Goal: Navigation & Orientation: Find specific page/section

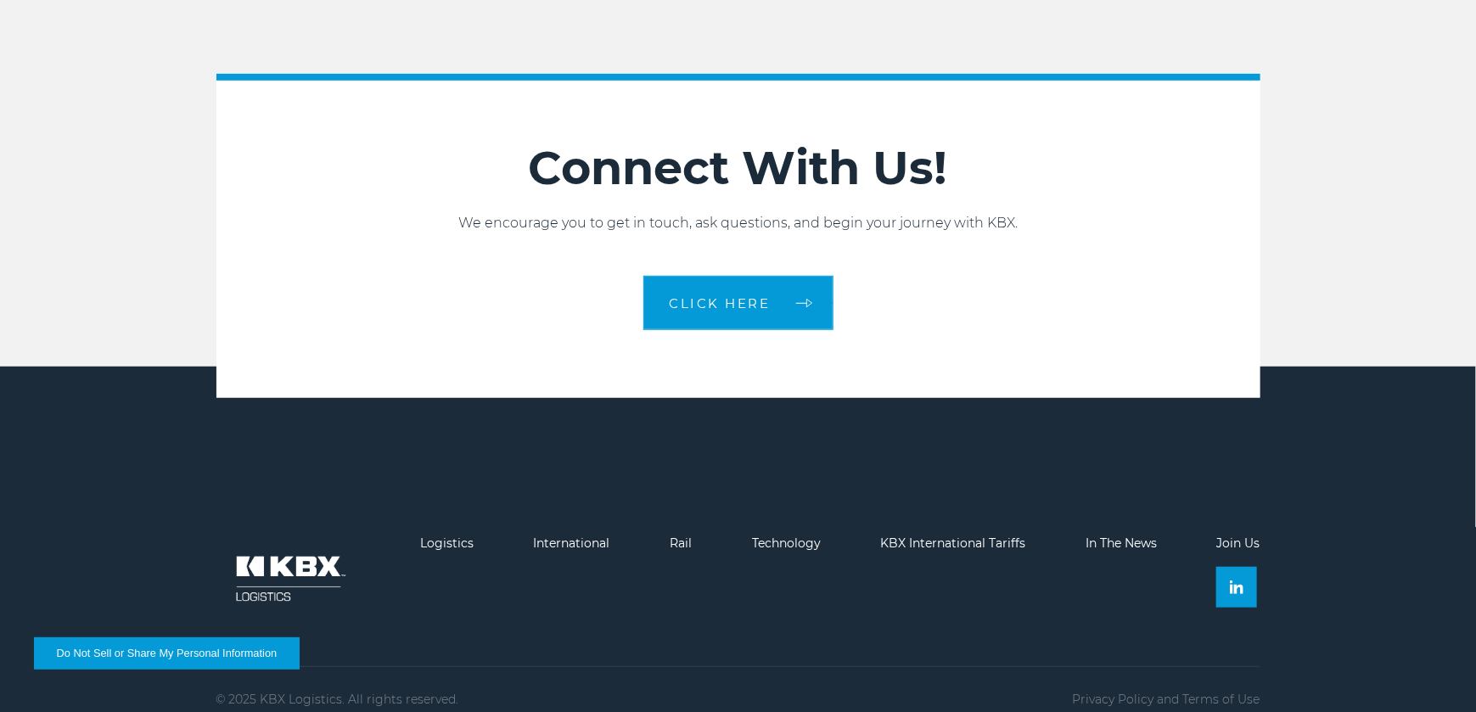
scroll to position [3805, 0]
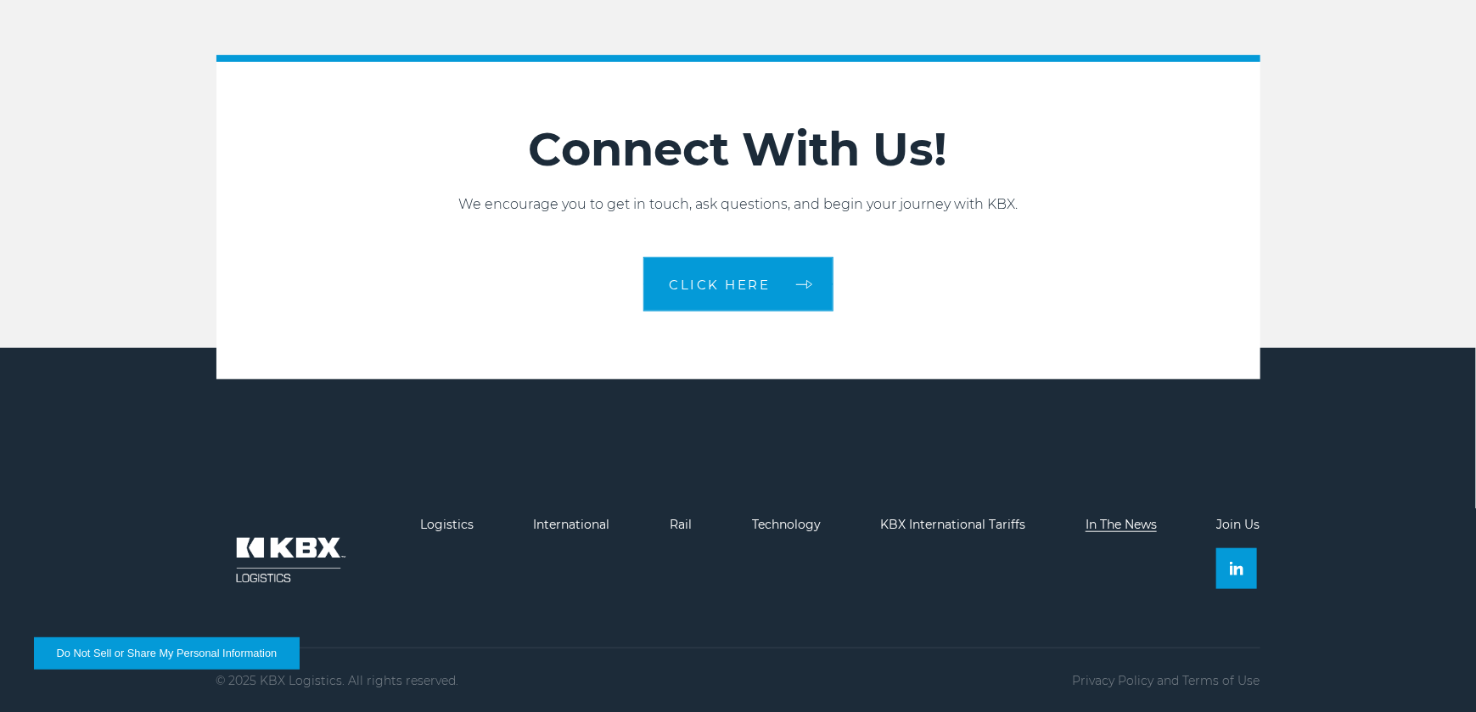
click at [1108, 525] on link "In The News" at bounding box center [1121, 524] width 71 height 15
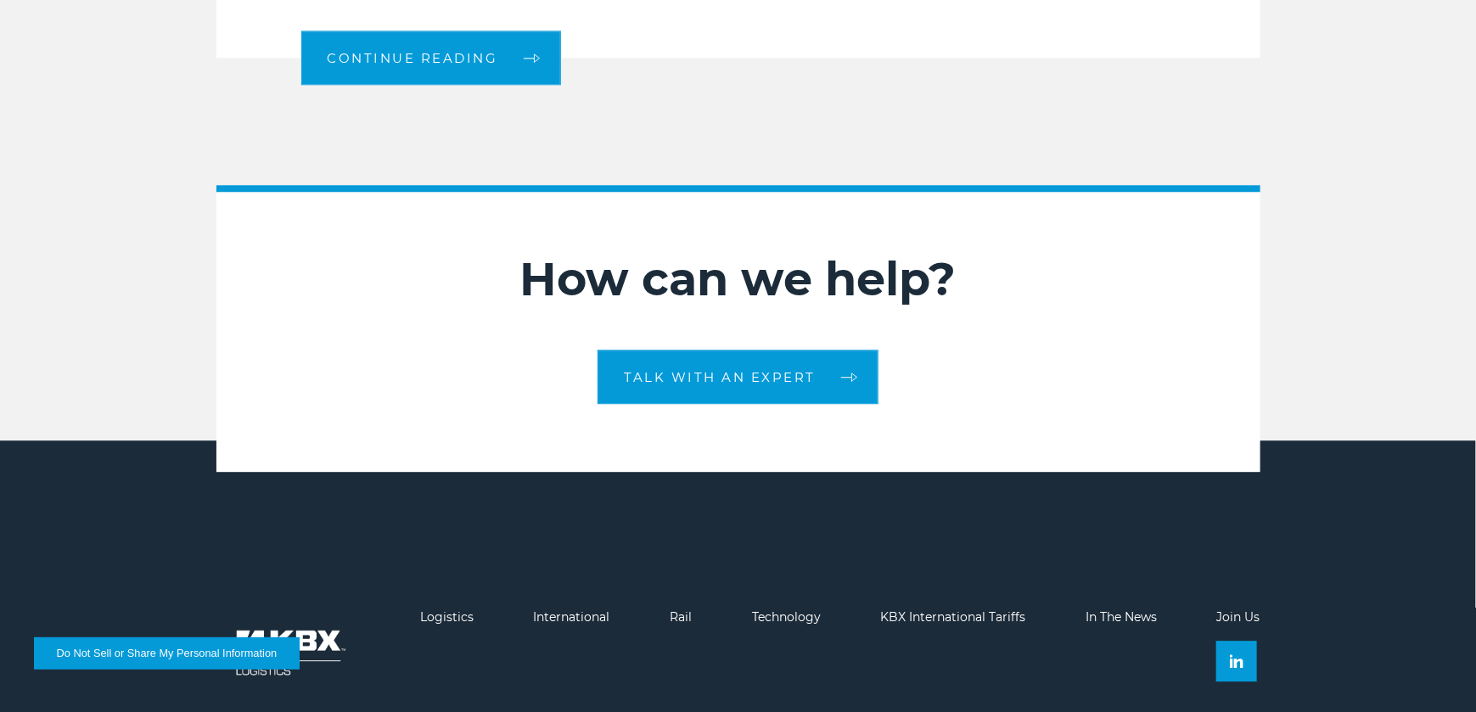
scroll to position [2268, 0]
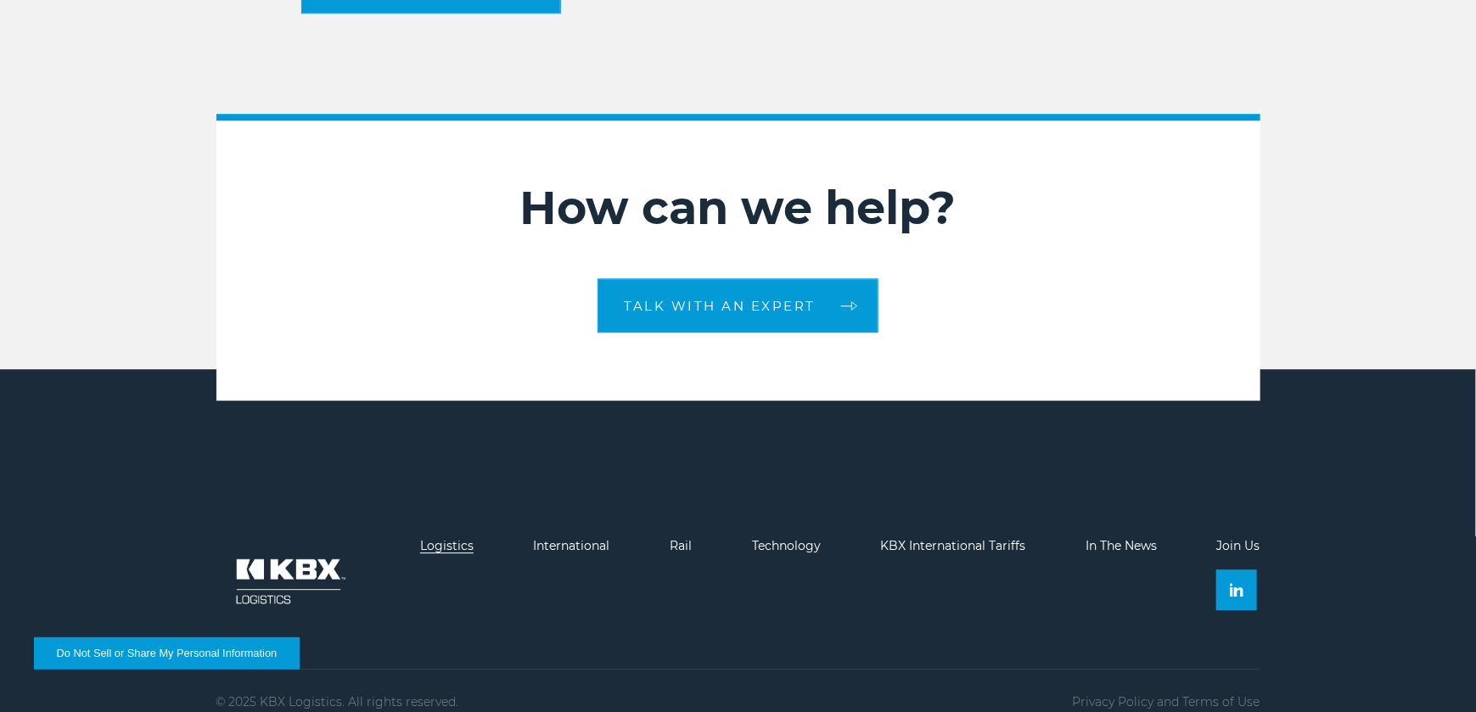
click at [461, 538] on link "Logistics" at bounding box center [446, 545] width 53 height 15
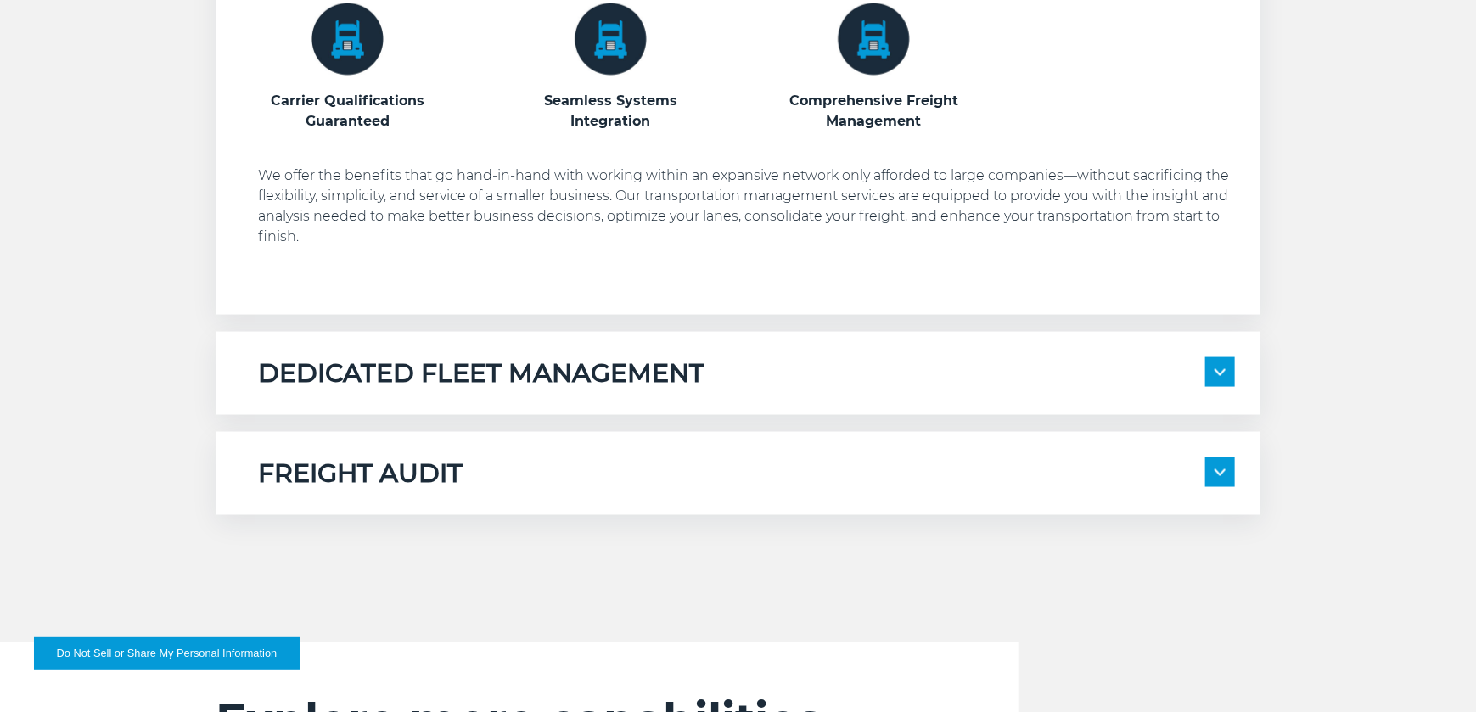
scroll to position [1104, 0]
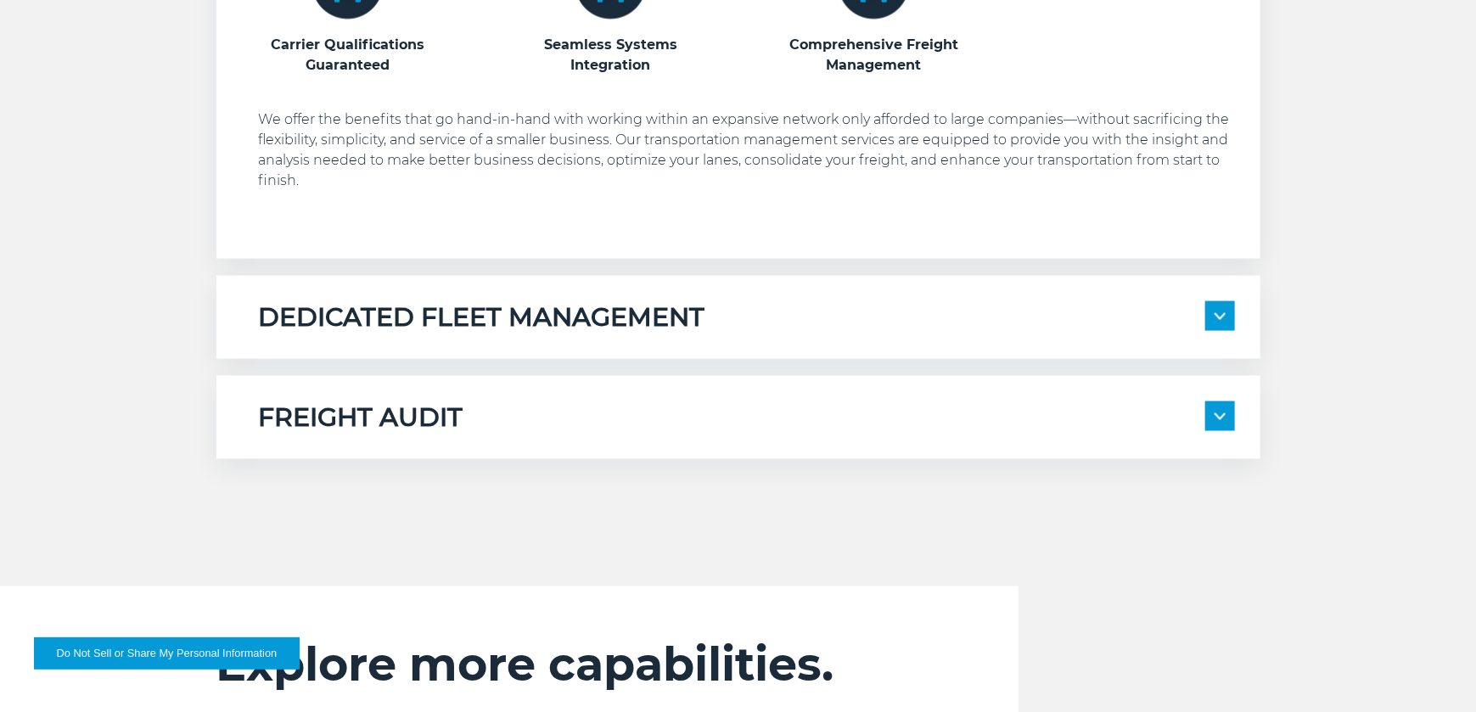
click at [1223, 317] on img at bounding box center [1220, 316] width 11 height 7
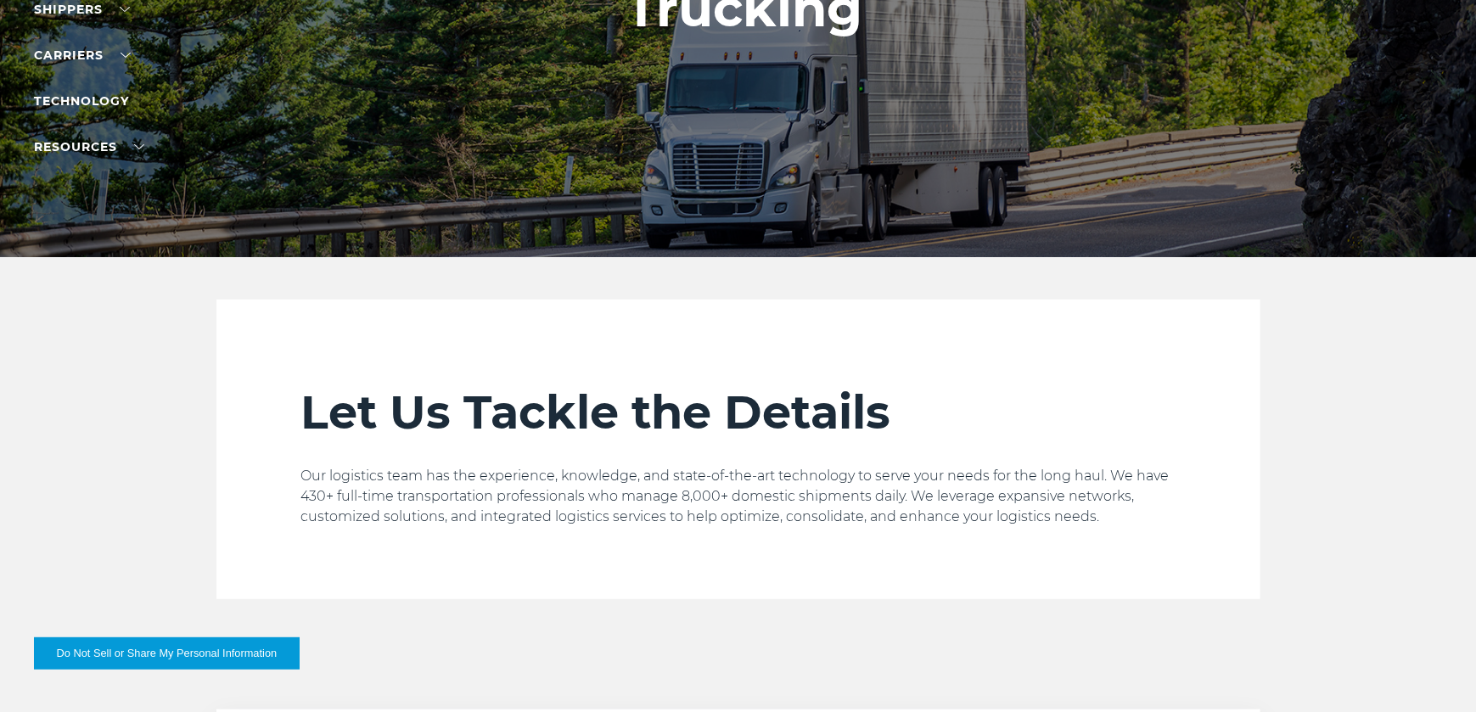
scroll to position [0, 0]
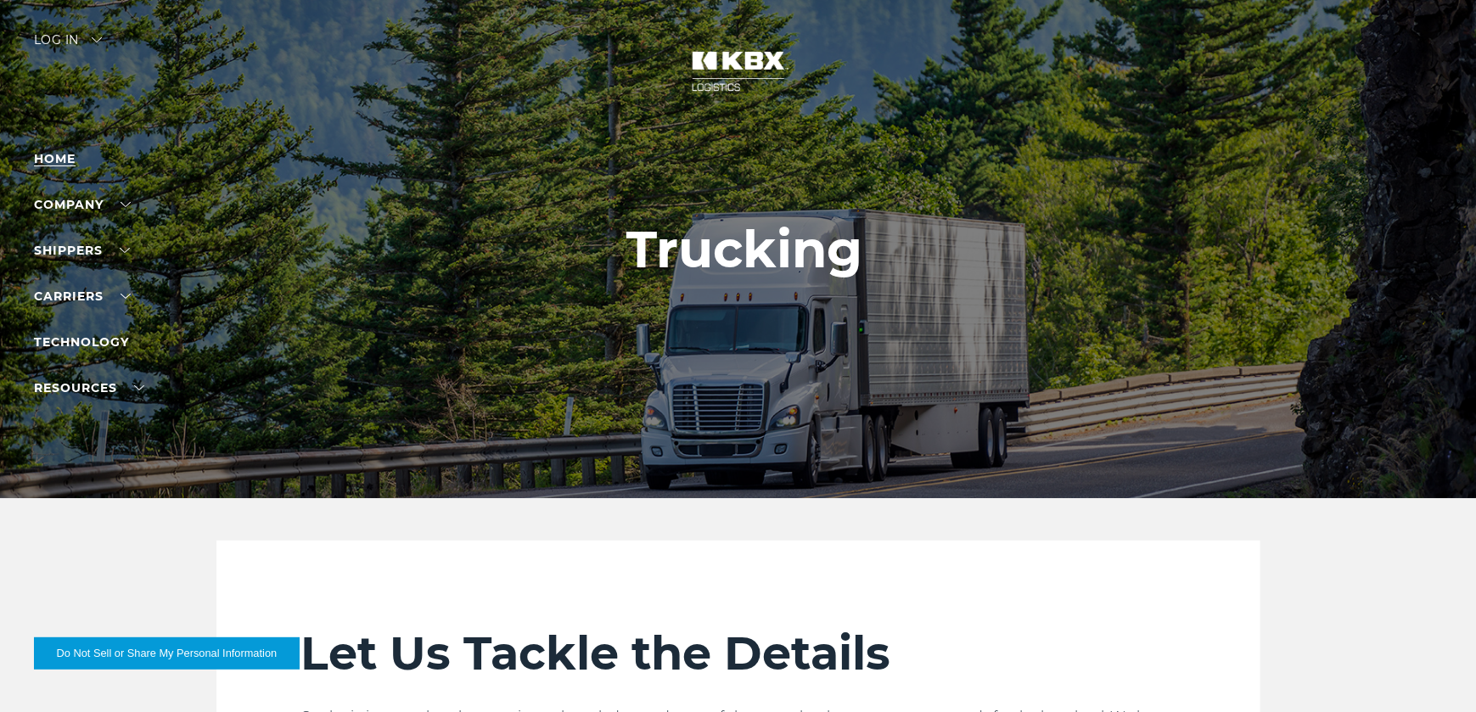
click at [76, 152] on link "Home" at bounding box center [55, 158] width 42 height 15
